Goal: Task Accomplishment & Management: Use online tool/utility

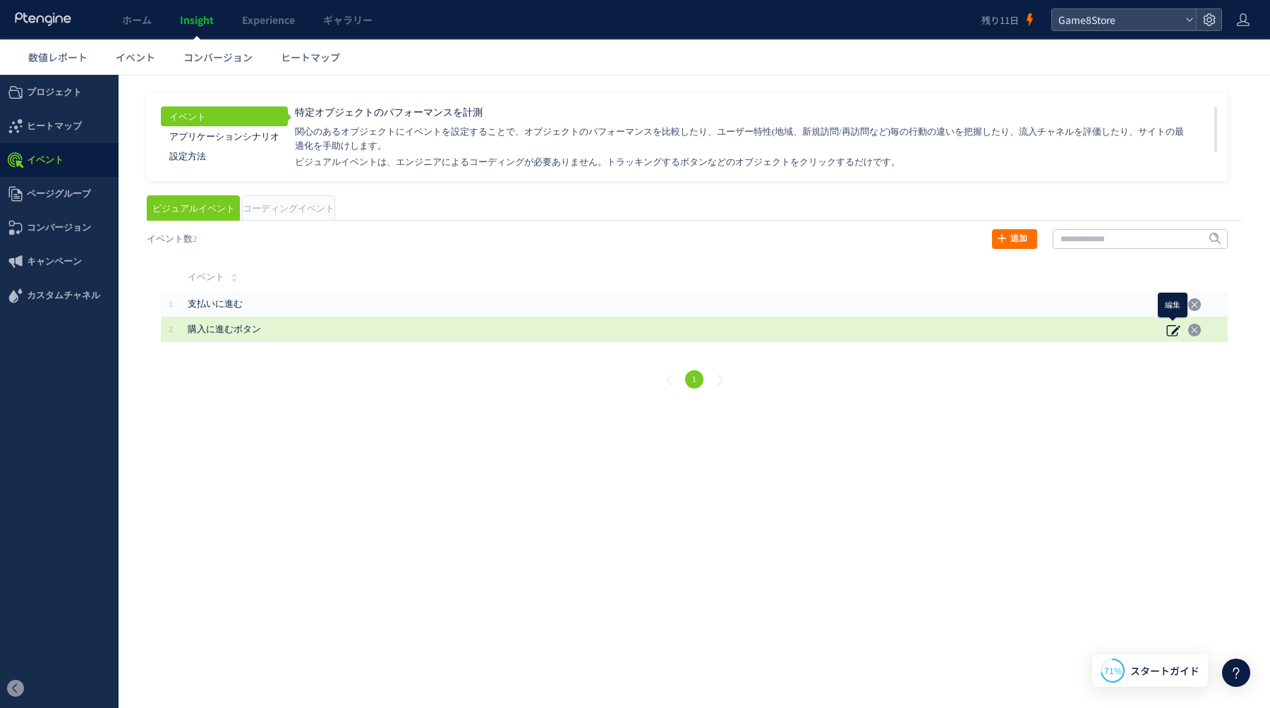
click at [1173, 329] on icon at bounding box center [1173, 330] width 14 height 14
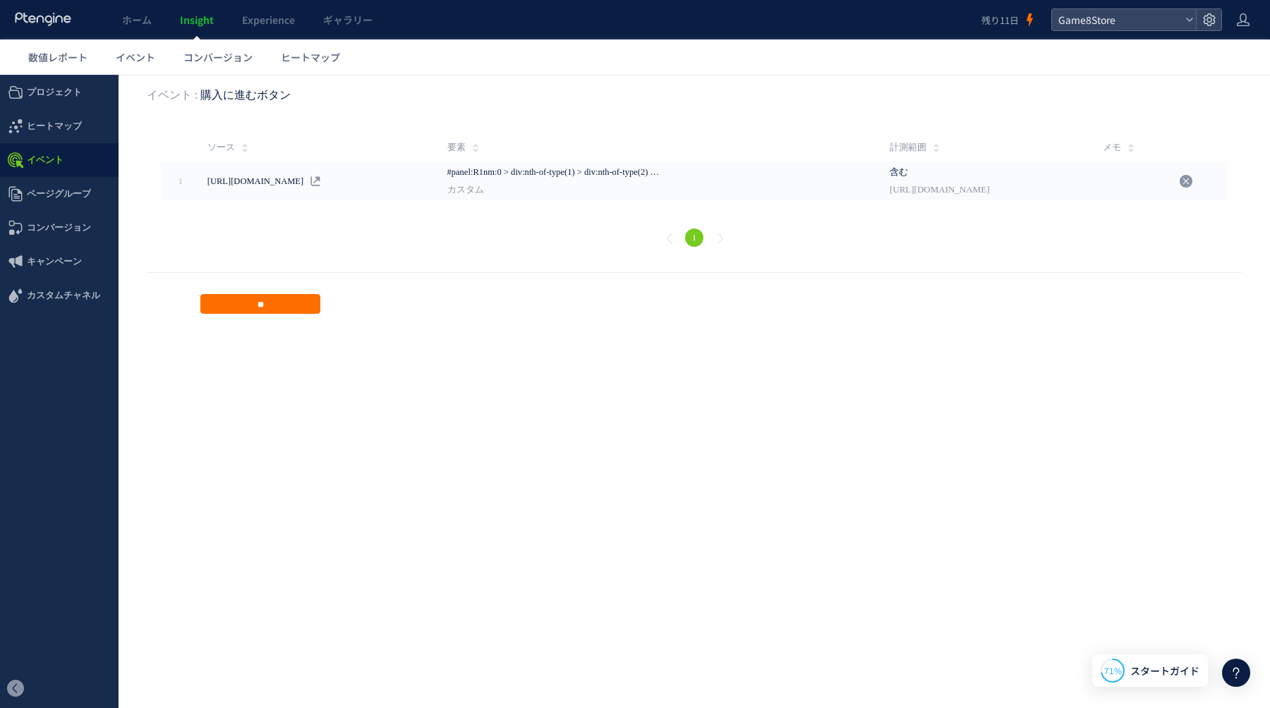
click at [894, 147] on span "計測範囲" at bounding box center [908, 147] width 37 height 28
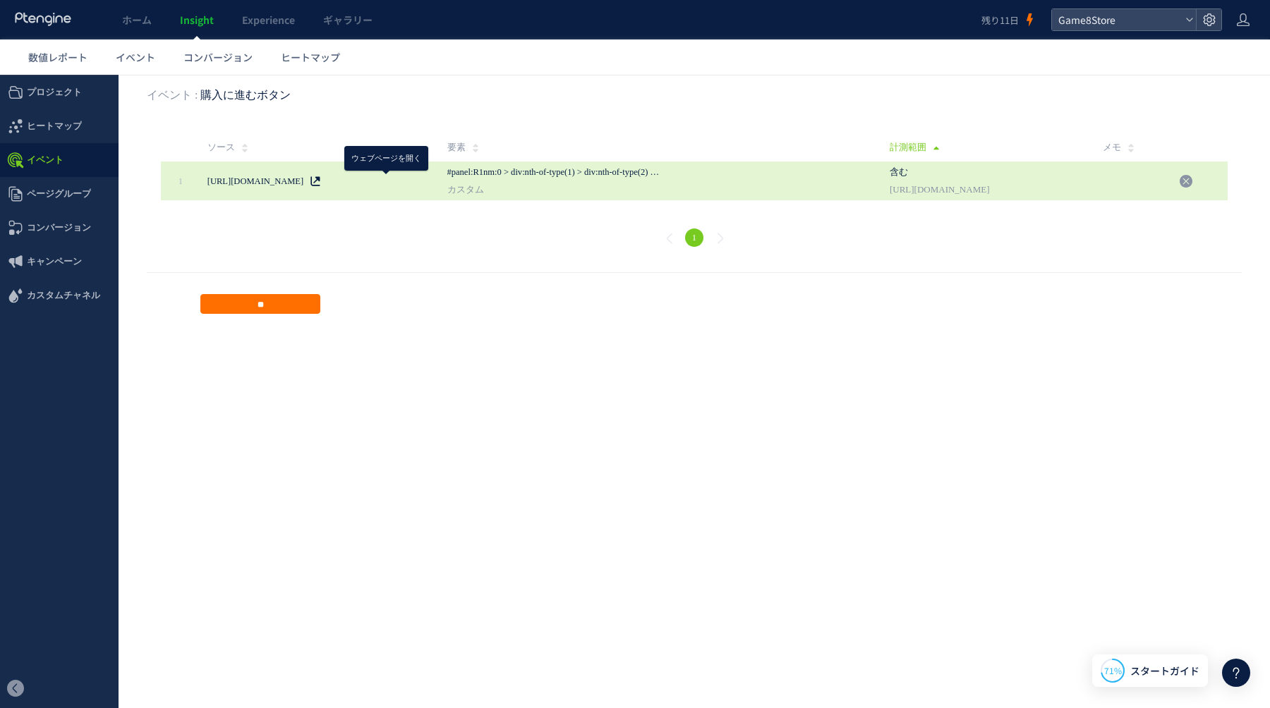
click at [320, 184] on icon at bounding box center [315, 181] width 10 height 10
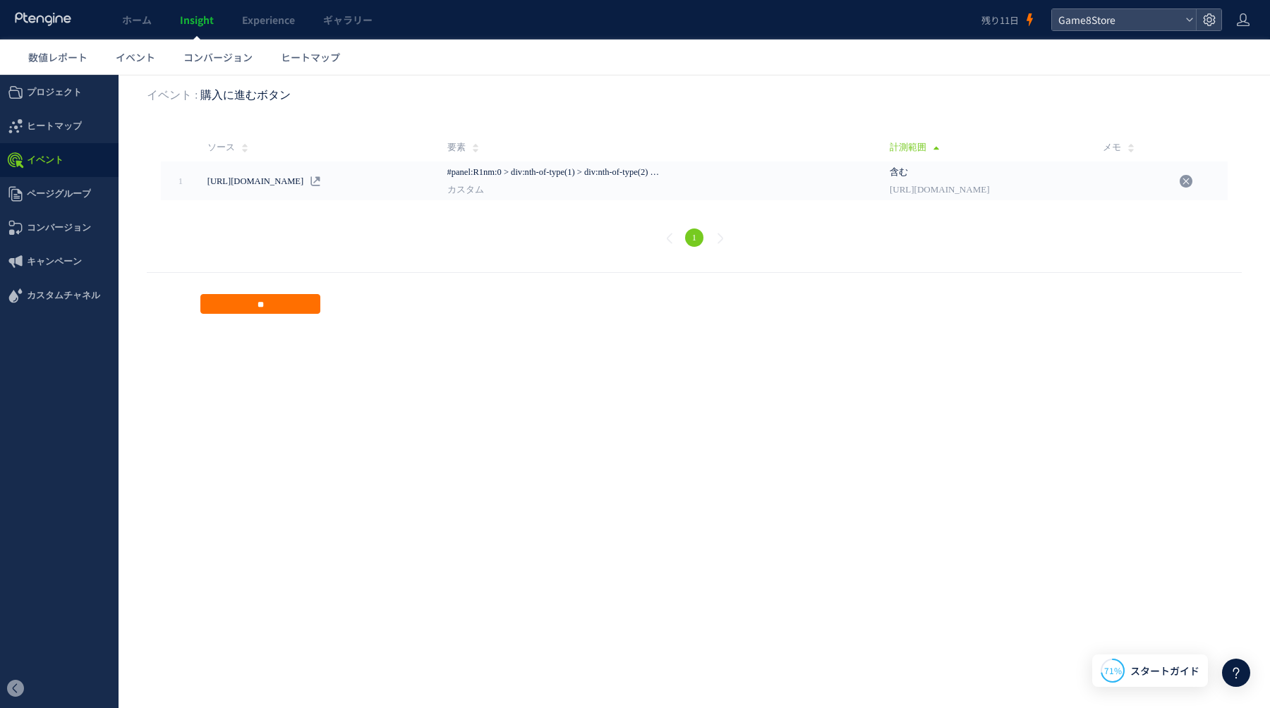
click at [35, 162] on span "イベント" at bounding box center [45, 160] width 37 height 34
click at [268, 309] on input "**" at bounding box center [260, 304] width 120 height 20
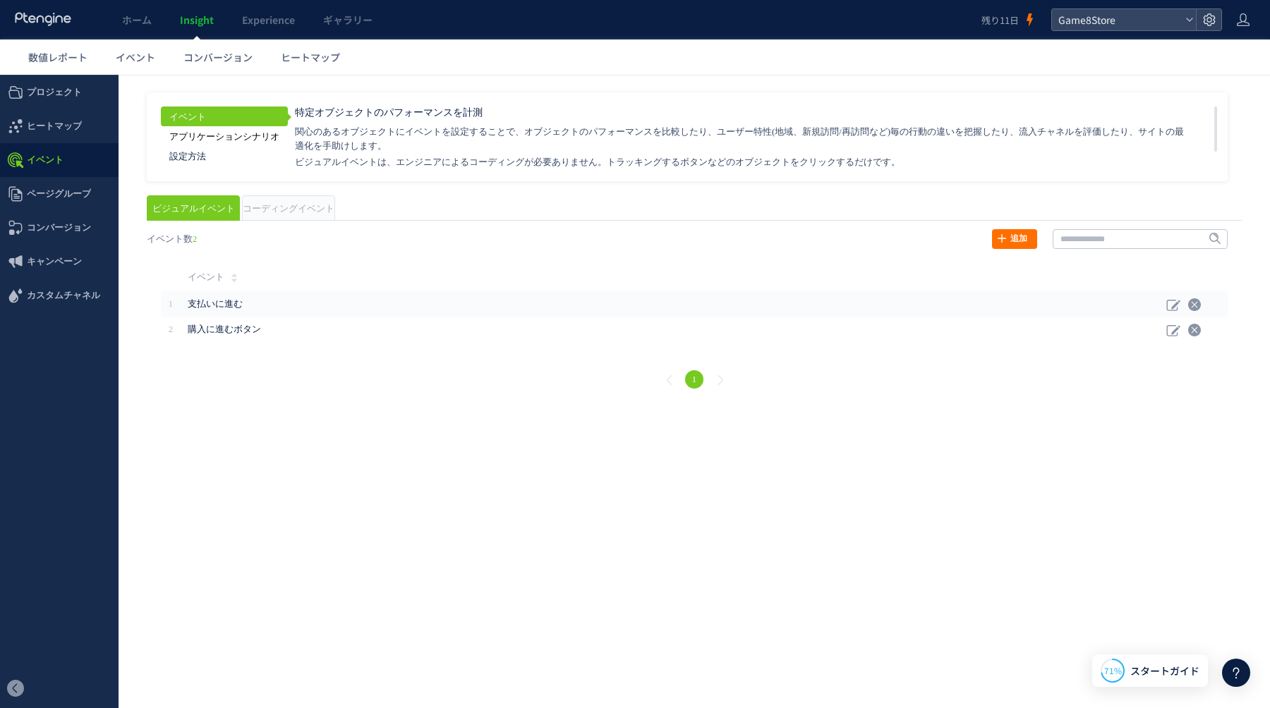
click at [239, 134] on link "アプリケーションシナリオ" at bounding box center [224, 136] width 127 height 20
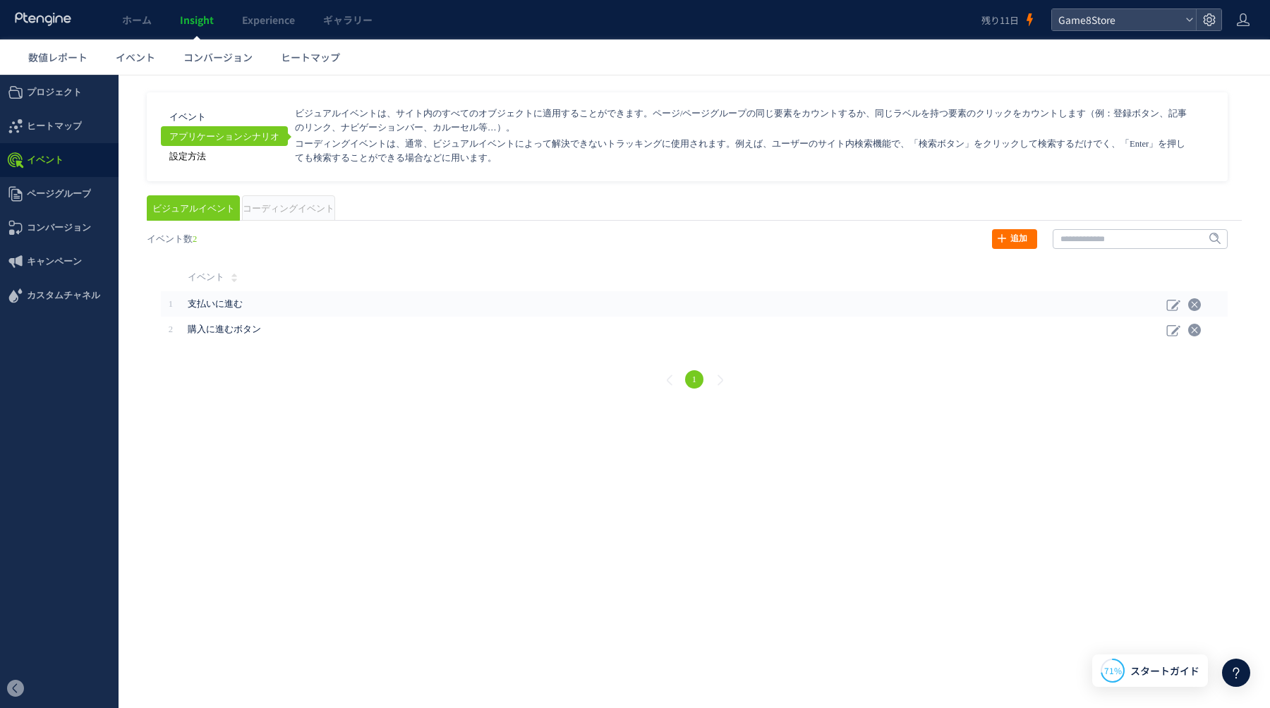
click at [213, 157] on link "設定方法" at bounding box center [224, 156] width 127 height 20
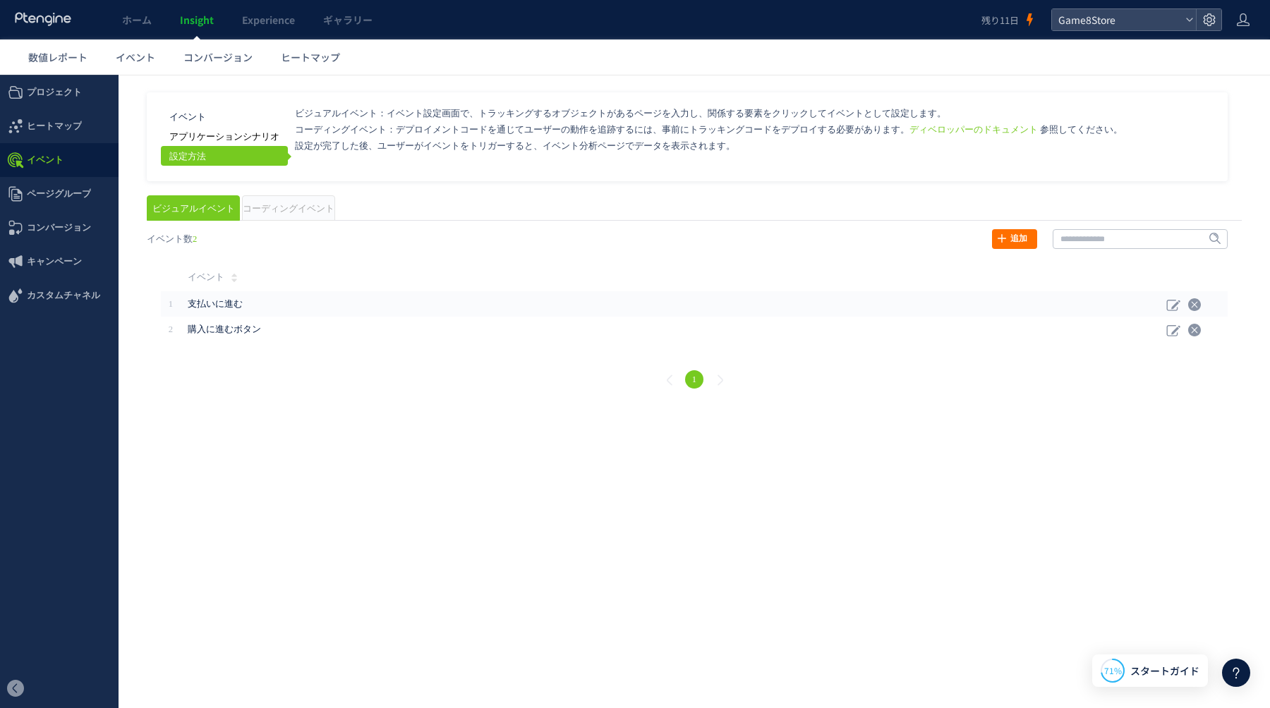
click at [216, 138] on link "アプリケーションシナリオ" at bounding box center [224, 136] width 127 height 20
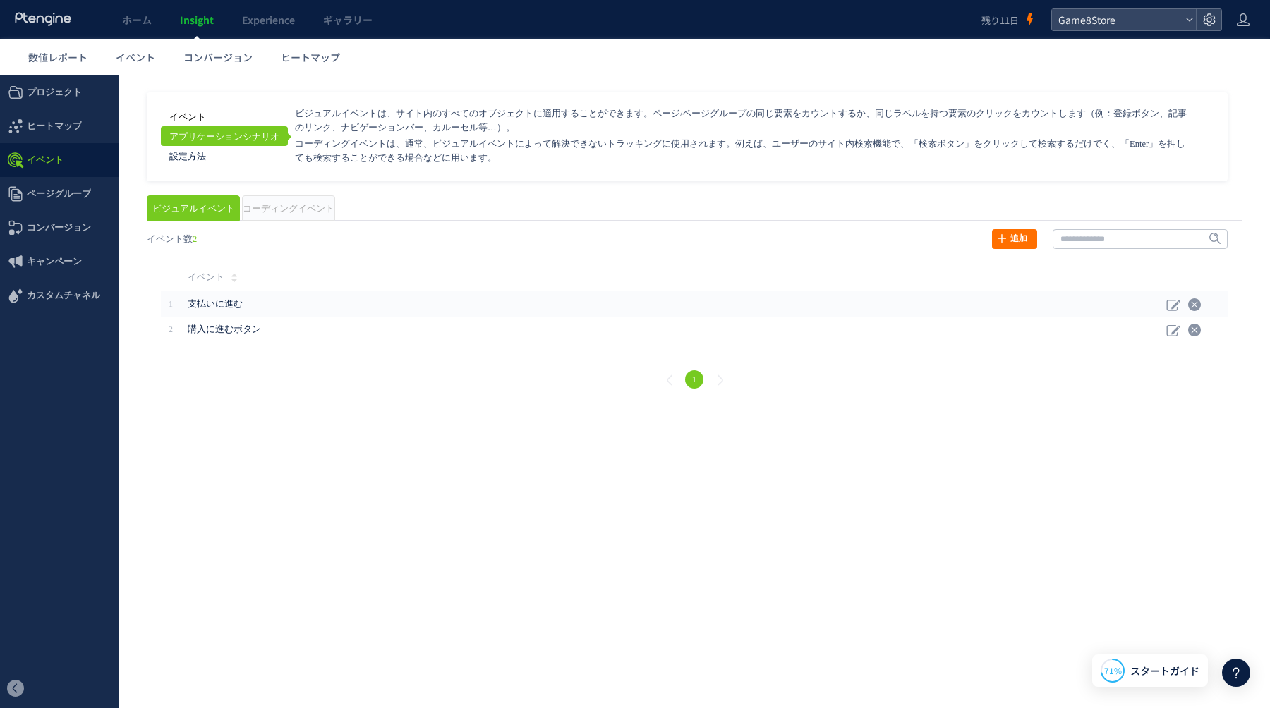
click at [214, 108] on link "イベント" at bounding box center [224, 117] width 127 height 20
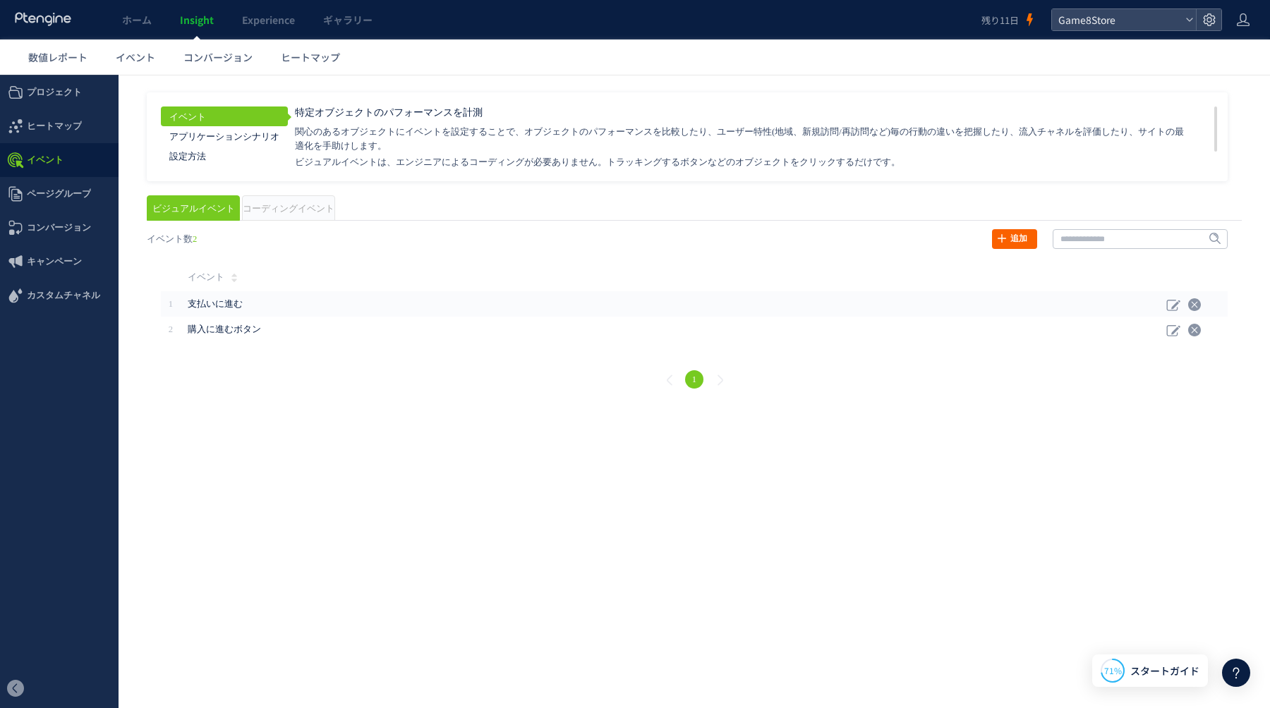
click at [1007, 232] on link "追加" at bounding box center [1014, 239] width 45 height 20
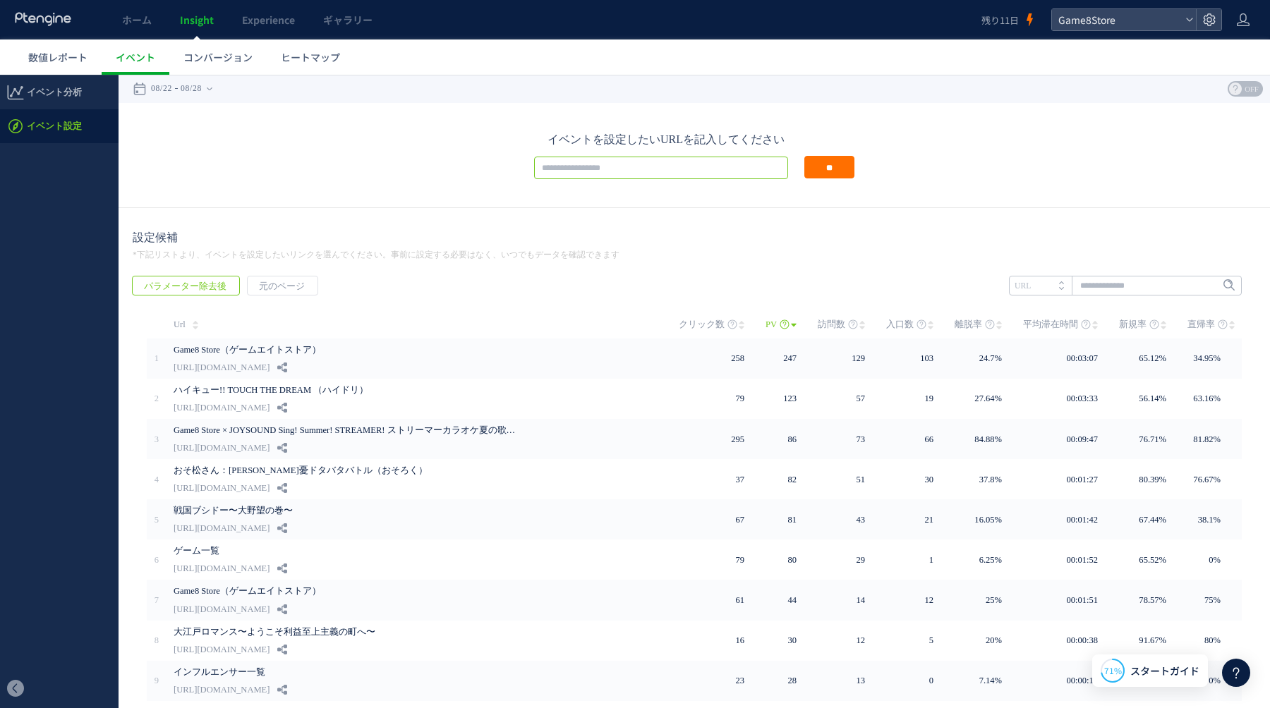
click at [729, 165] on input "text" at bounding box center [661, 168] width 254 height 23
paste input "**********"
type input "**********"
click at [831, 171] on input "**" at bounding box center [829, 167] width 50 height 23
click at [37, 134] on span "イベント設定" at bounding box center [54, 126] width 55 height 34
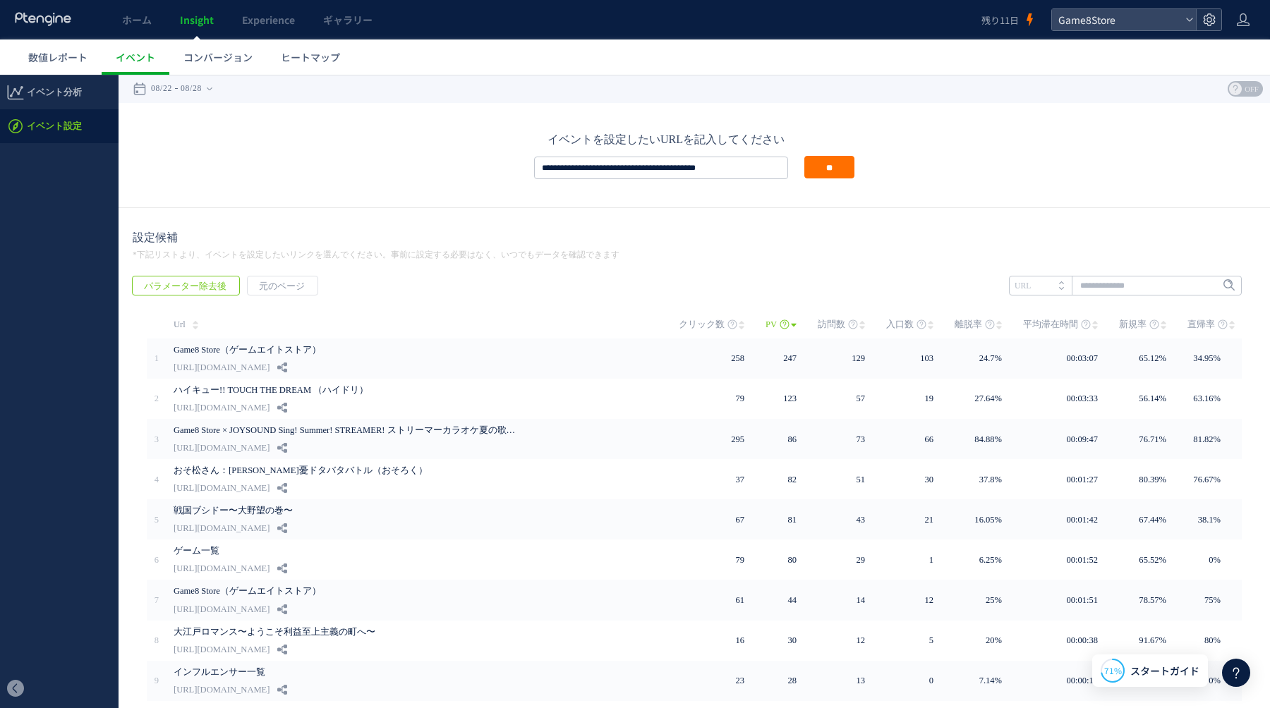
click at [1210, 12] on div at bounding box center [1208, 19] width 25 height 21
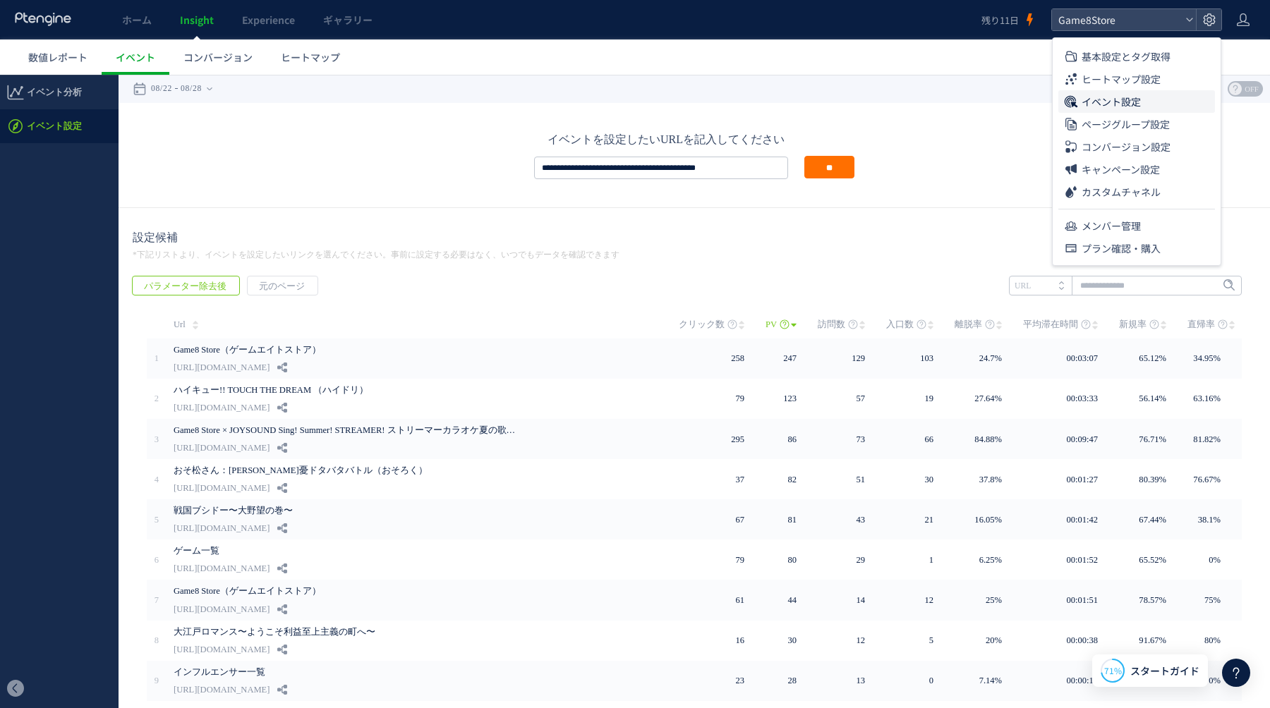
click at [1132, 99] on span "イベント設定" at bounding box center [1111, 101] width 59 height 23
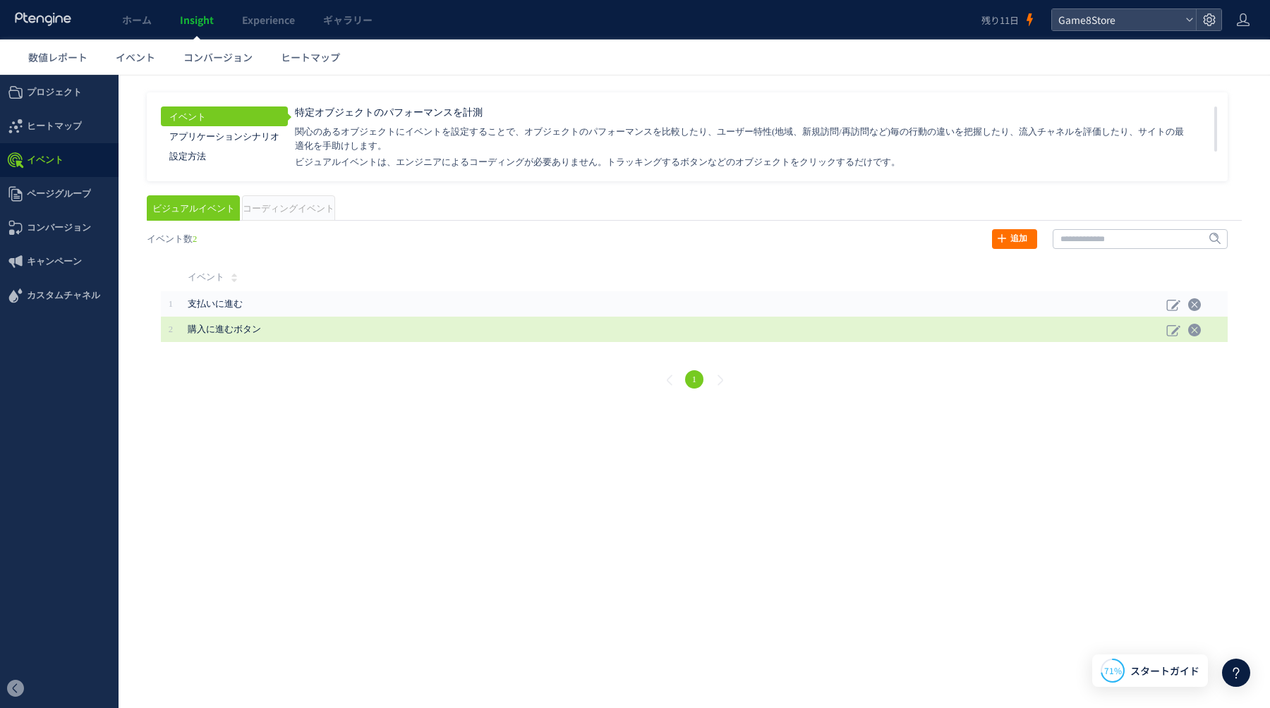
click at [425, 318] on td "購入に進むボタン" at bounding box center [674, 329] width 986 height 25
click at [1174, 330] on use at bounding box center [1172, 330] width 13 height 11
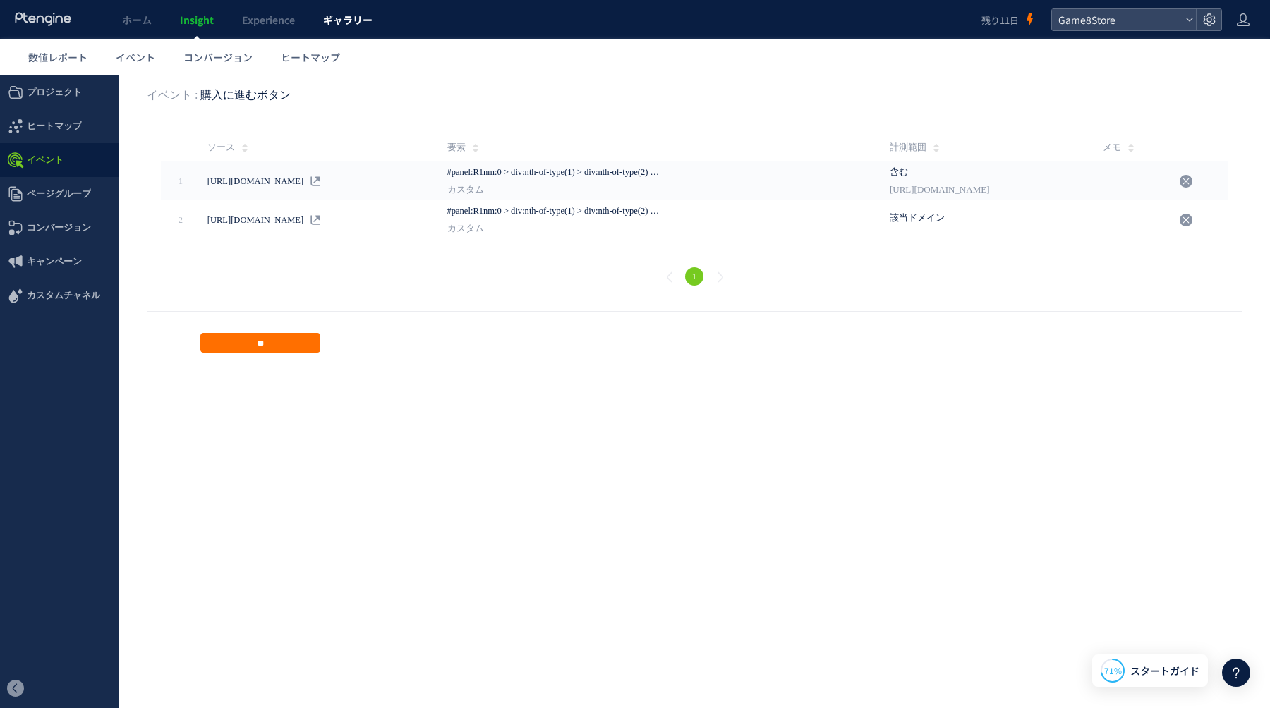
click at [339, 28] on link "ギャラリー" at bounding box center [348, 20] width 78 height 40
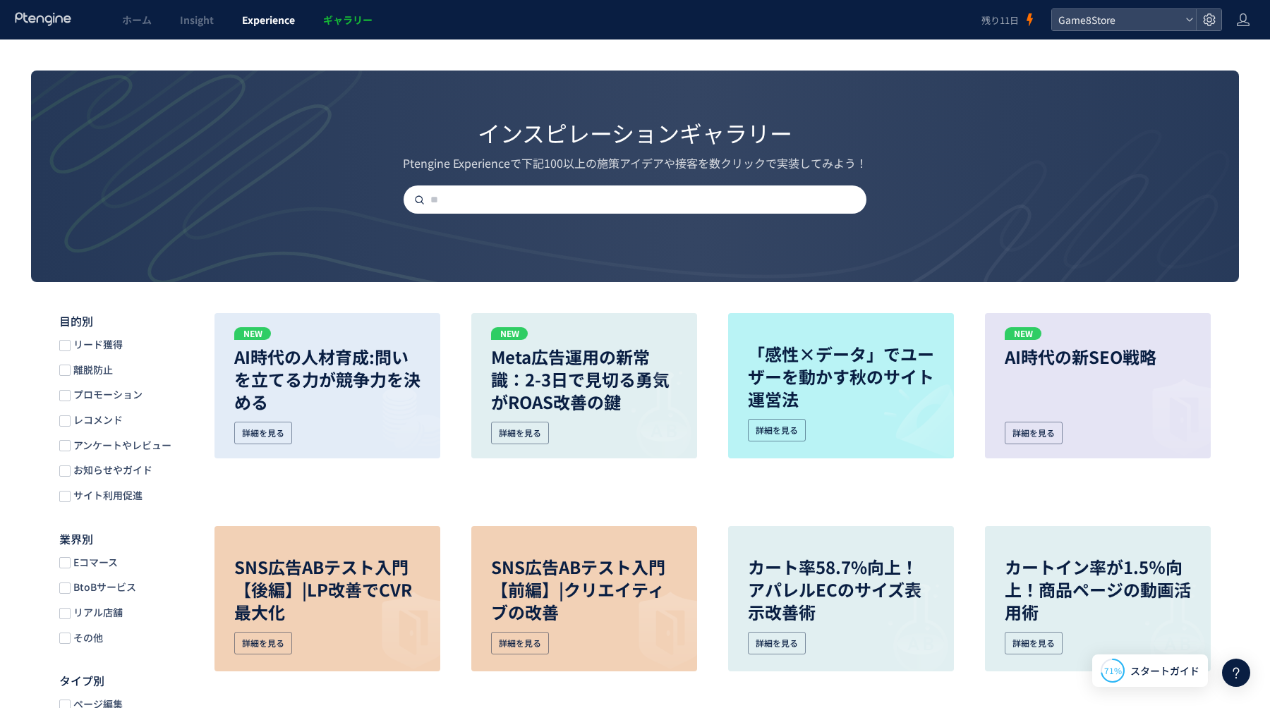
click at [268, 25] on span "Experience" at bounding box center [268, 20] width 53 height 14
